Goal: Answer question/provide support

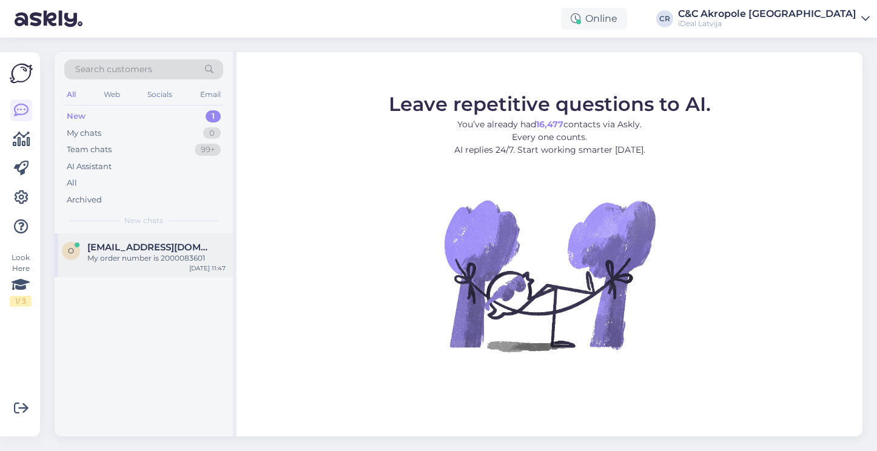
click at [123, 249] on span "[EMAIL_ADDRESS][DOMAIN_NAME]" at bounding box center [150, 247] width 126 height 11
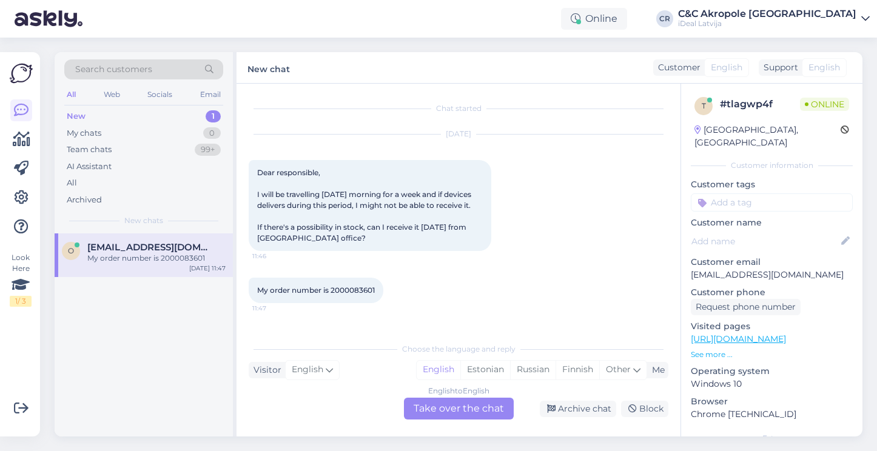
scroll to position [2, 0]
click at [359, 295] on span "My order number is 2000083601" at bounding box center [316, 290] width 118 height 9
copy div "2000083601 11:47"
click at [477, 405] on div "English to English Take over the chat" at bounding box center [459, 409] width 110 height 22
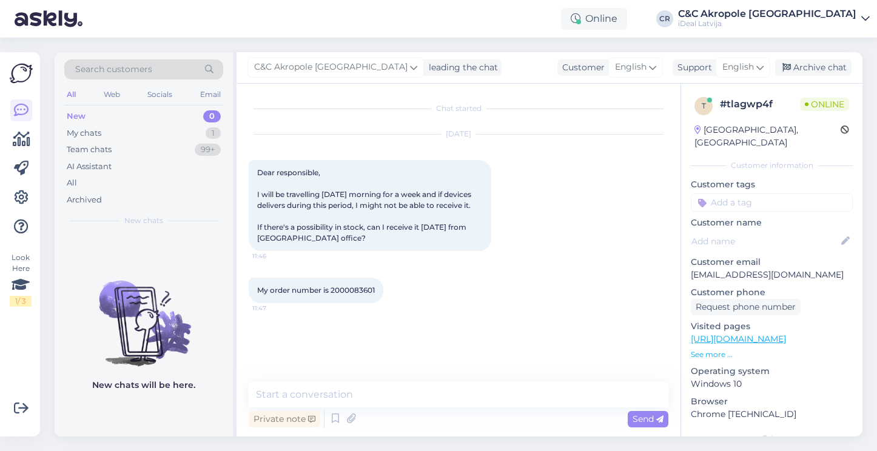
scroll to position [0, 0]
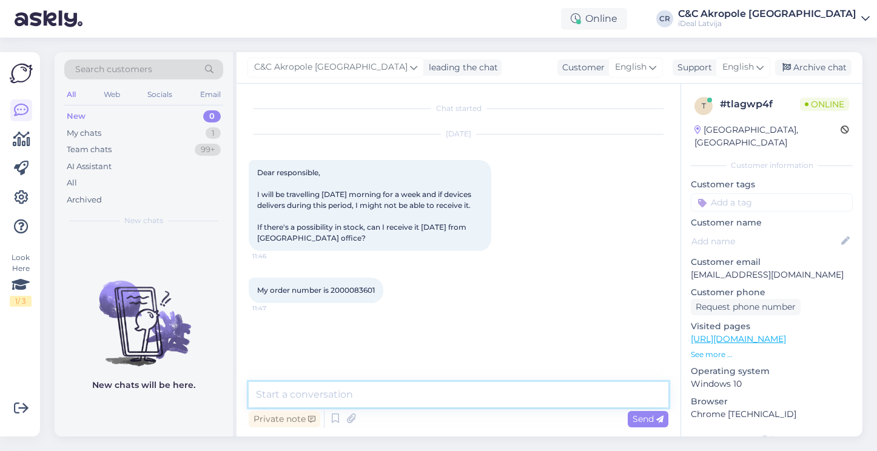
click at [439, 394] on textarea at bounding box center [459, 394] width 420 height 25
type textarea "Hi!"
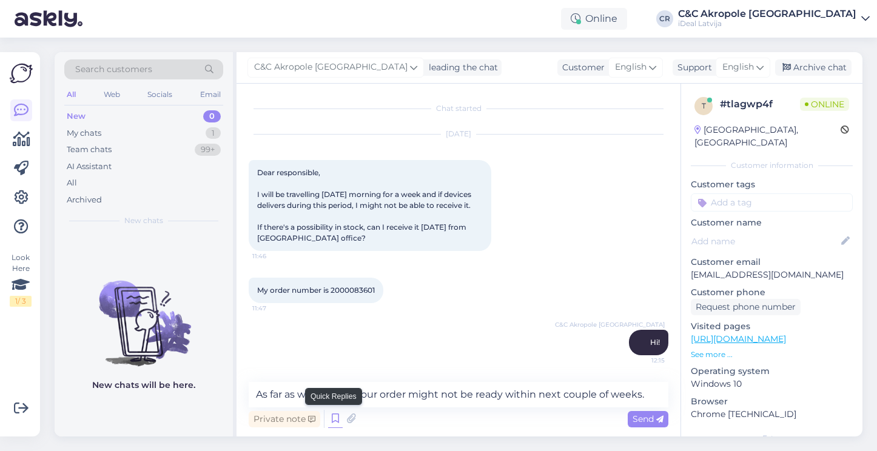
click at [334, 417] on icon at bounding box center [335, 419] width 15 height 18
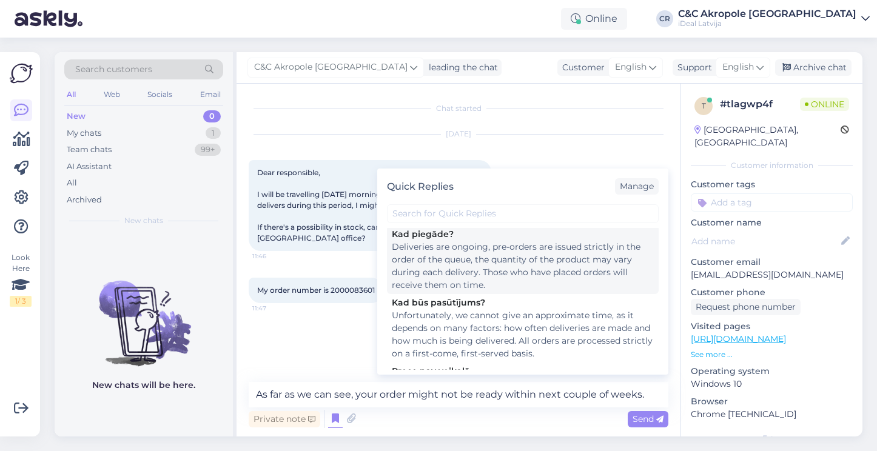
scroll to position [309, 0]
click at [486, 283] on div "Deliveries are ongoing, pre-orders are issued strictly in the order of the queu…" at bounding box center [523, 264] width 262 height 51
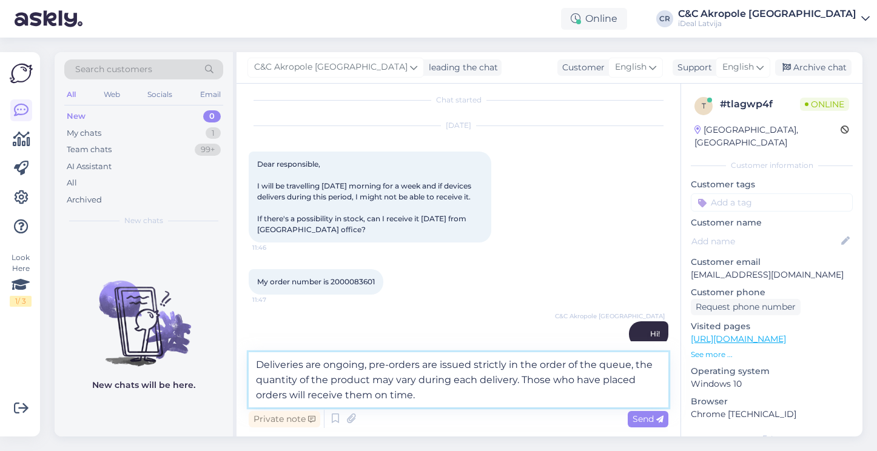
click at [437, 391] on textarea "Deliveries are ongoing, pre-orders are issued strictly in the order of the queu…" at bounding box center [459, 379] width 420 height 55
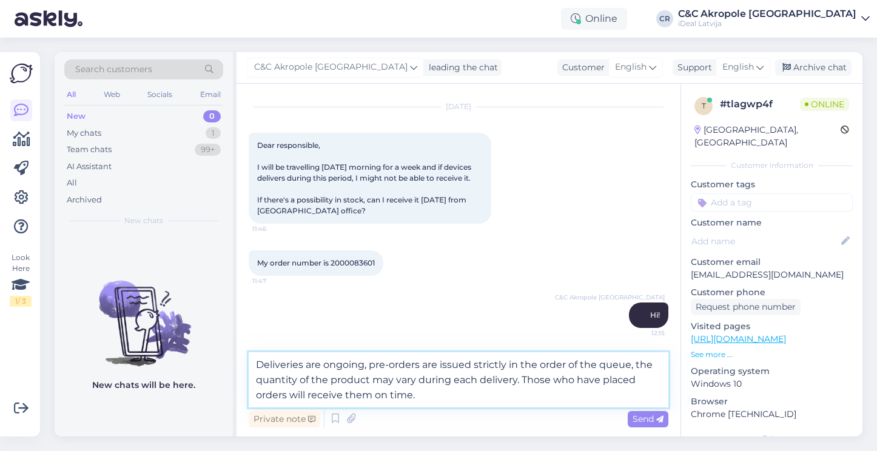
scroll to position [38, 0]
click at [262, 372] on textarea "Deliveries are ongoing, pre-orders are issued strictly in the order of the queu…" at bounding box center [459, 379] width 420 height 55
click at [262, 368] on textarea "Deliveries are ongoing, pre-orders are issued strictly in the order of the queu…" at bounding box center [459, 379] width 420 height 55
click at [259, 367] on textarea "Deliveries are ongoing, pre-orders are issued strictly in the order of the queu…" at bounding box center [459, 379] width 420 height 55
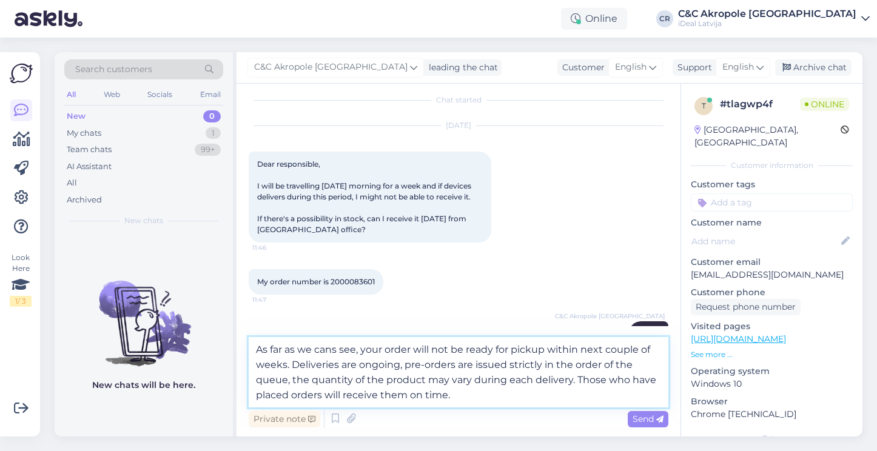
drag, startPoint x: 474, startPoint y: 401, endPoint x: 540, endPoint y: 392, distance: 66.8
click at [540, 392] on textarea "As far as we cans see, your order will not be ready for pickup within next coup…" at bounding box center [459, 372] width 420 height 70
drag, startPoint x: 547, startPoint y: 395, endPoint x: 582, endPoint y: 378, distance: 38.2
click at [582, 379] on textarea "As far as we cans see, your order will not be ready for pickup within next coup…" at bounding box center [459, 372] width 420 height 70
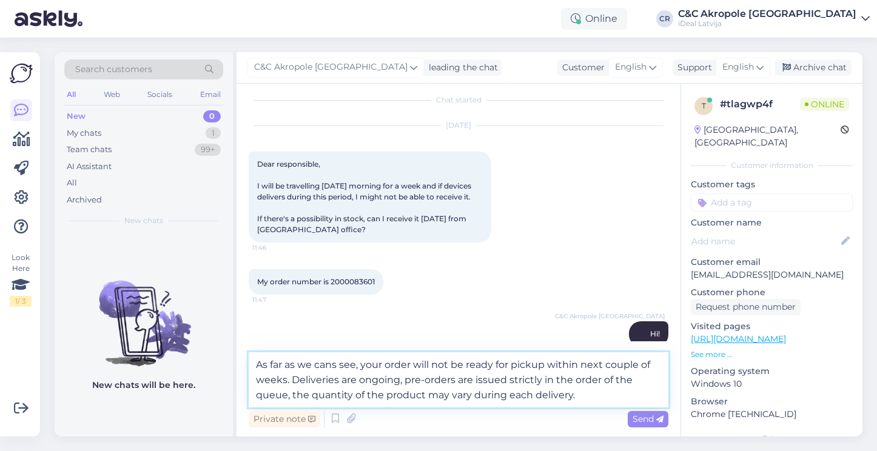
click at [336, 368] on textarea "As far as we cans see, your order will not be ready for pickup within next coup…" at bounding box center [459, 379] width 420 height 55
type textarea "As far as we can see, your order will not be ready for pickup within next coupl…"
click at [586, 400] on textarea "As far as we can see, your order will not be ready for pickup within next coupl…" at bounding box center [459, 379] width 420 height 55
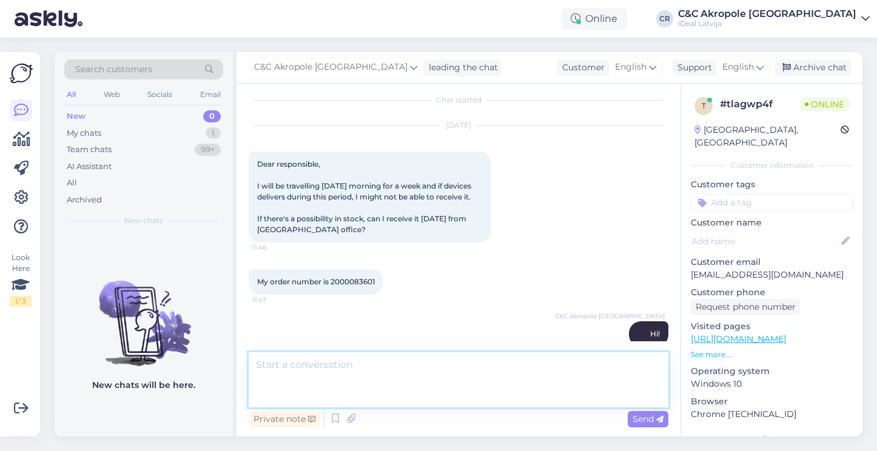
scroll to position [93, 0]
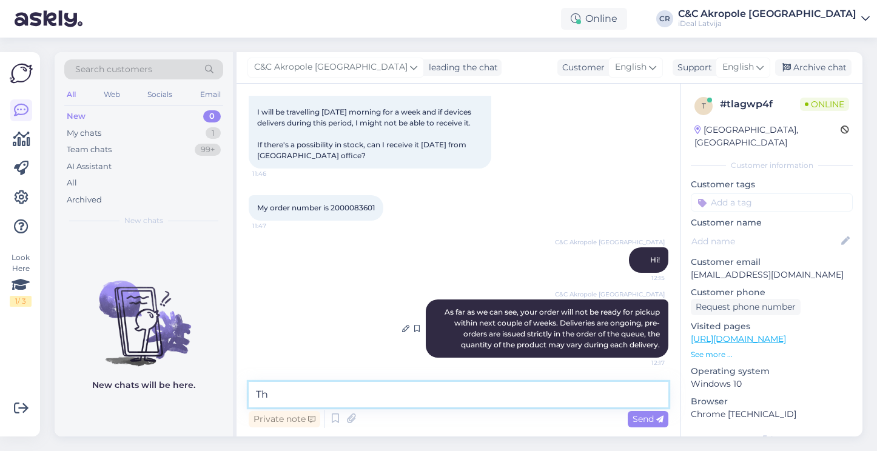
type textarea "T"
type textarea "The product isn't in stock, unfortunately"
